Goal: Information Seeking & Learning: Understand process/instructions

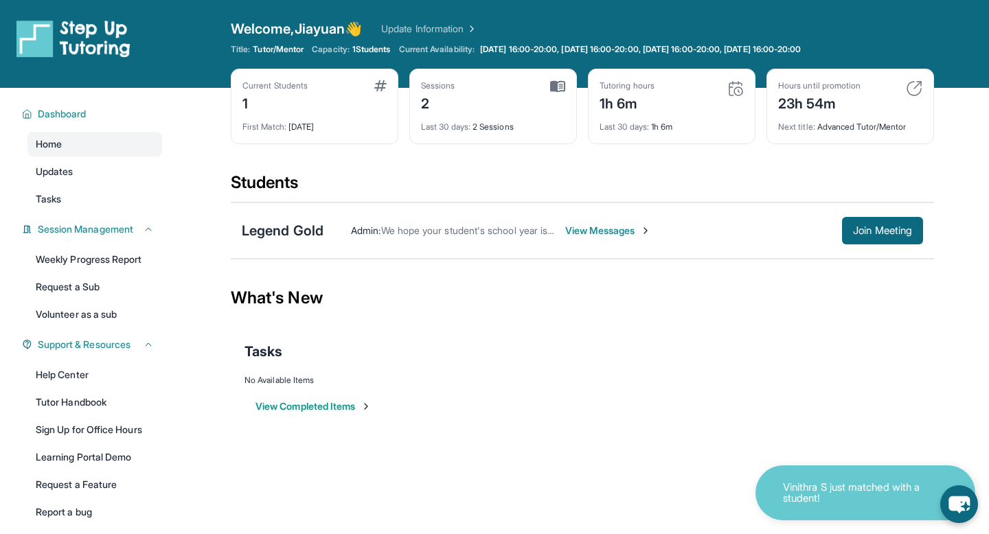
click at [585, 227] on span "View Messages" at bounding box center [608, 231] width 86 height 14
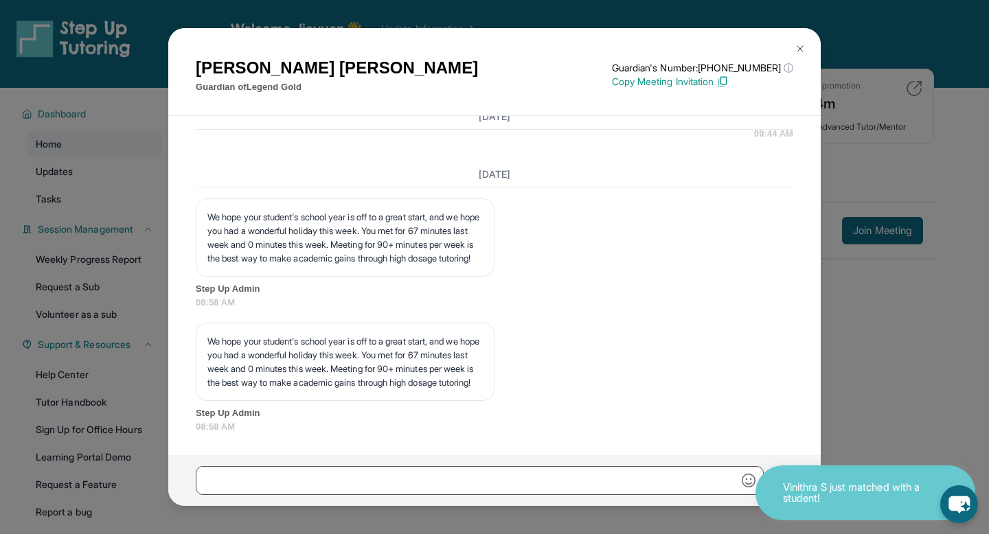
scroll to position [2474, 0]
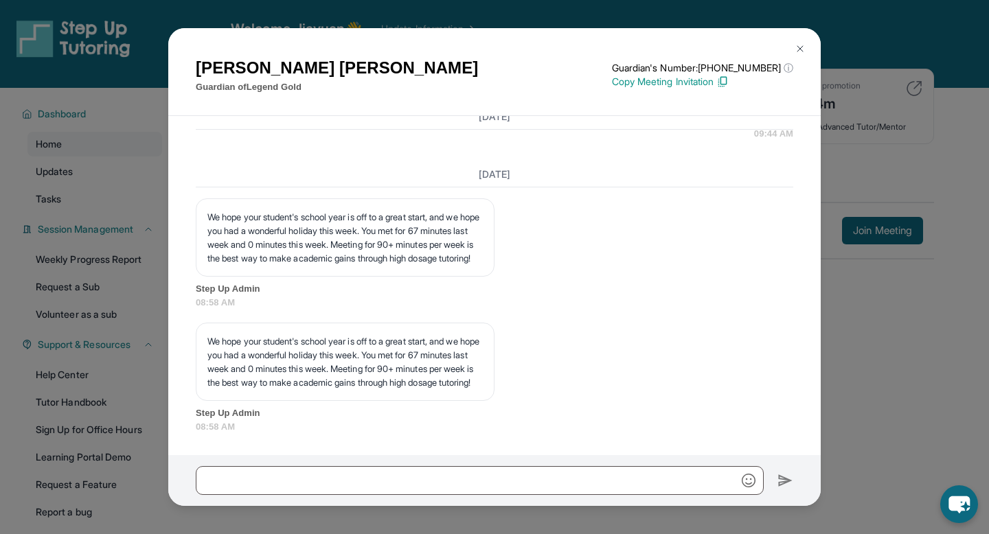
click at [855, 146] on div "[PERSON_NAME] Guardian of Legend Gold Guardian's Number: [PHONE_NUMBER] ⓘ This …" at bounding box center [494, 267] width 989 height 534
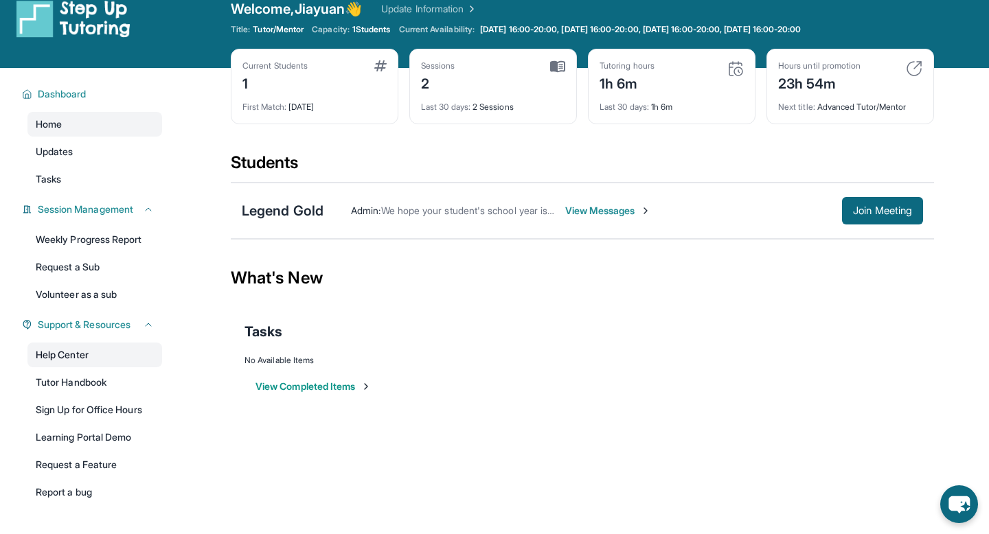
scroll to position [35, 0]
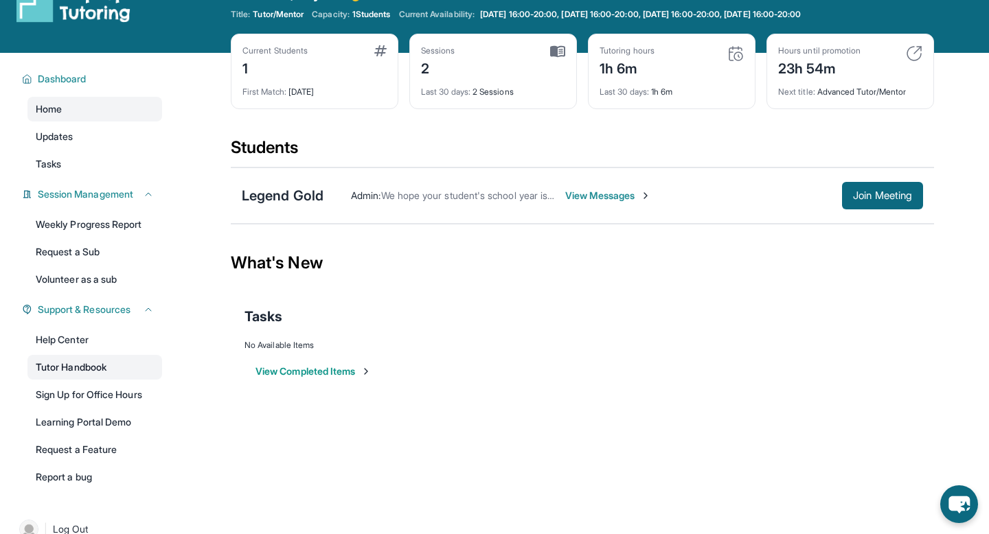
click at [79, 377] on link "Tutor Handbook" at bounding box center [94, 367] width 135 height 25
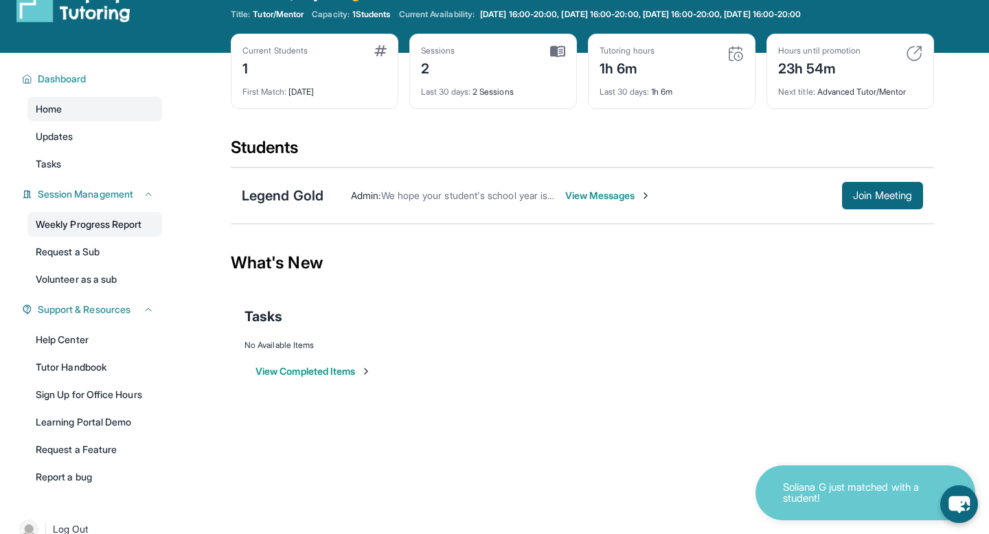
click at [95, 227] on link "Weekly Progress Report" at bounding box center [94, 224] width 135 height 25
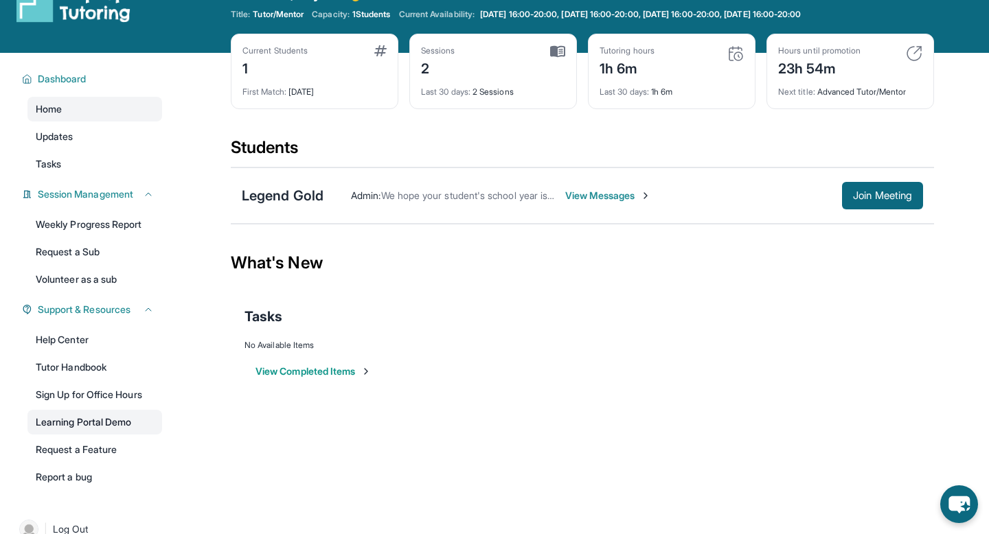
click at [69, 425] on link "Learning Portal Demo" at bounding box center [94, 422] width 135 height 25
